Goal: Find specific page/section: Find specific page/section

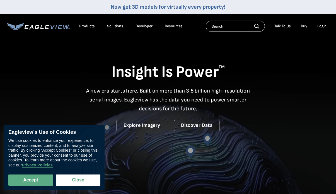
click at [223, 25] on input "text" at bounding box center [235, 26] width 59 height 11
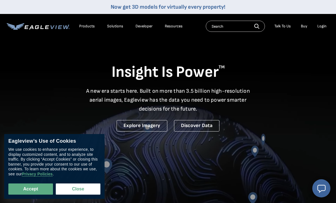
click at [221, 25] on input "text" at bounding box center [235, 26] width 59 height 11
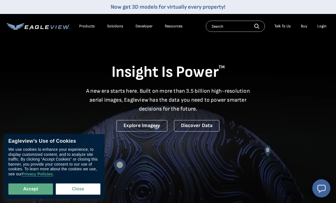
paste input "7654 w Rock Springs Dr"
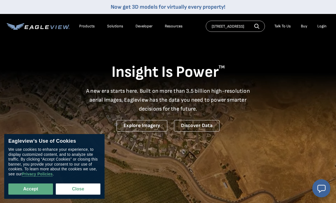
click at [260, 25] on input "7654 w Rock Springs Dr" at bounding box center [235, 26] width 59 height 11
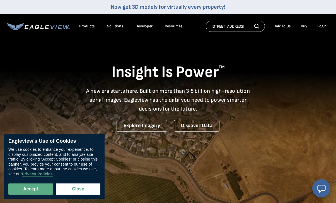
type input "7654 w Rock Springs Dr"
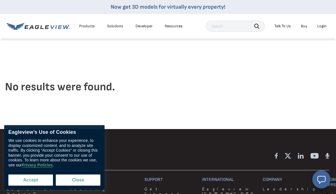
click at [23, 180] on button "Accept" at bounding box center [30, 179] width 45 height 11
checkbox input "true"
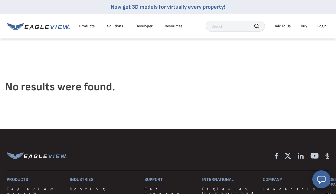
click at [228, 30] on input "text" at bounding box center [235, 26] width 59 height 11
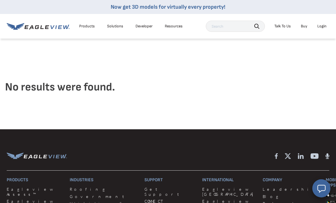
click at [223, 30] on input "text" at bounding box center [235, 26] width 59 height 11
paste input "7654 w Rock Springs Dr"
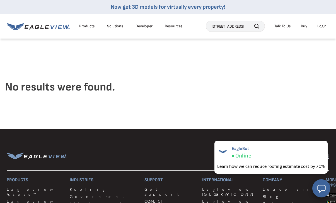
type input "7654 w Rock Springs Dr 85383"
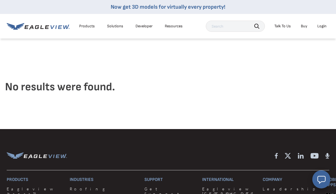
click at [34, 29] on icon at bounding box center [38, 26] width 63 height 7
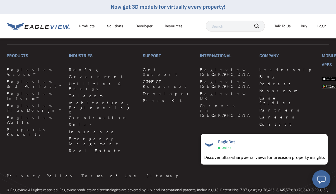
scroll to position [1462, 0]
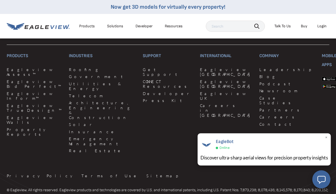
click at [238, 156] on div "Discover ultra-sharp aerial views for precision property insights" at bounding box center [263, 157] width 127 height 7
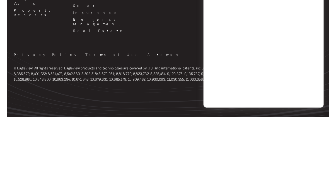
scroll to position [1509, 0]
